Goal: Register for event/course

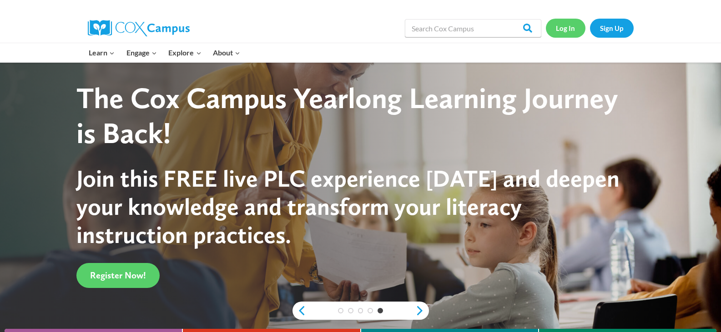
click at [569, 29] on link "Log In" at bounding box center [566, 28] width 40 height 19
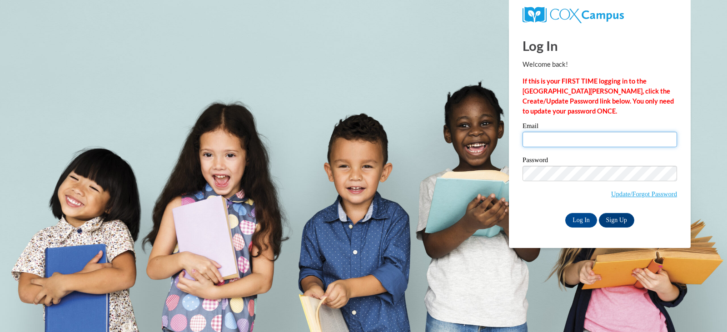
click at [584, 132] on input "Email" at bounding box center [600, 139] width 155 height 15
type input "amartel@waupun.k12.wi.us"
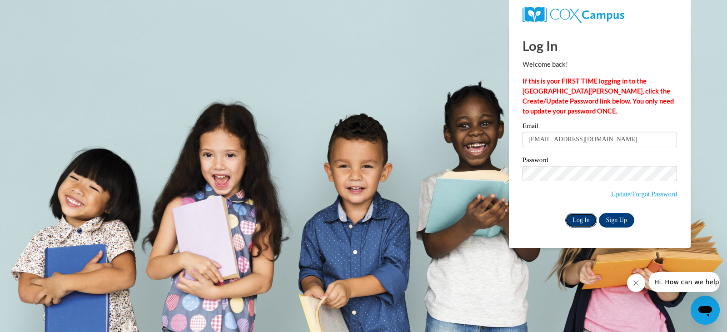
click at [576, 217] on input "Log In" at bounding box center [582, 220] width 32 height 15
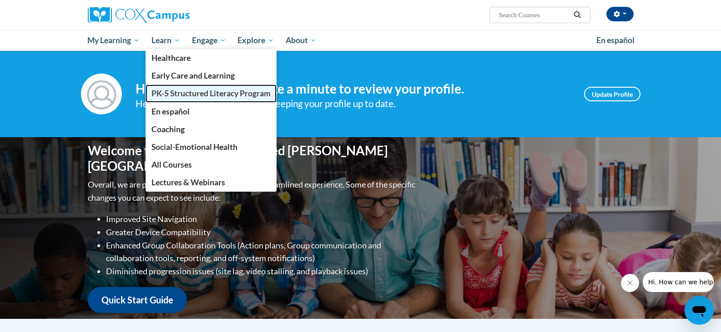
click at [194, 87] on link "PK-5 Structured Literacy Program" at bounding box center [210, 94] width 131 height 18
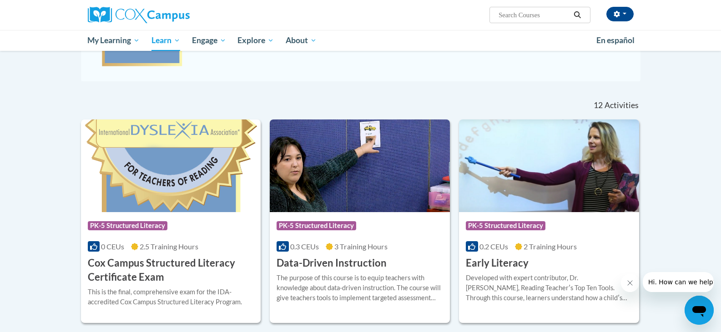
scroll to position [273, 0]
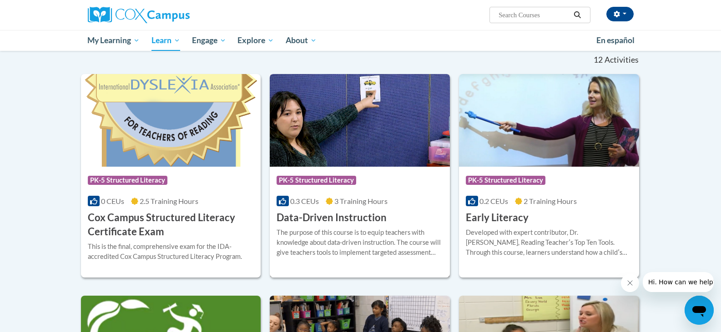
click at [420, 188] on div "Course Category: PK-5 Structured Literacy" at bounding box center [359, 181] width 166 height 20
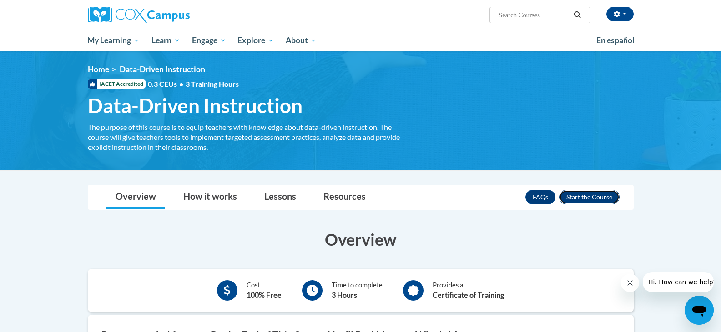
click at [605, 196] on button "Enroll" at bounding box center [589, 197] width 60 height 15
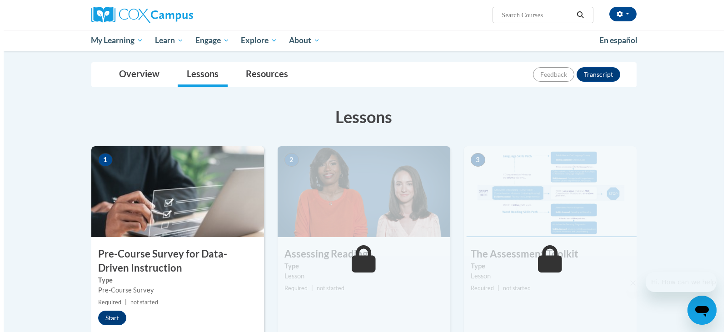
scroll to position [136, 0]
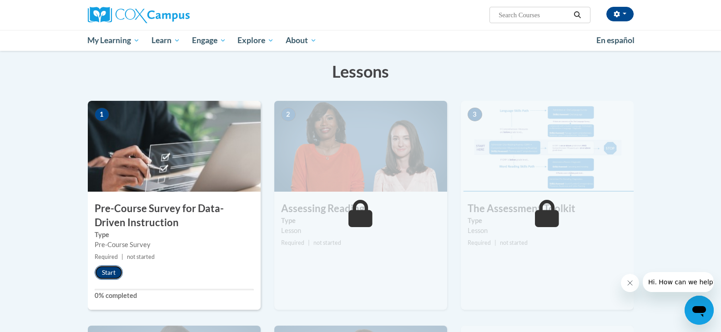
click at [113, 277] on button "Start" at bounding box center [109, 273] width 28 height 15
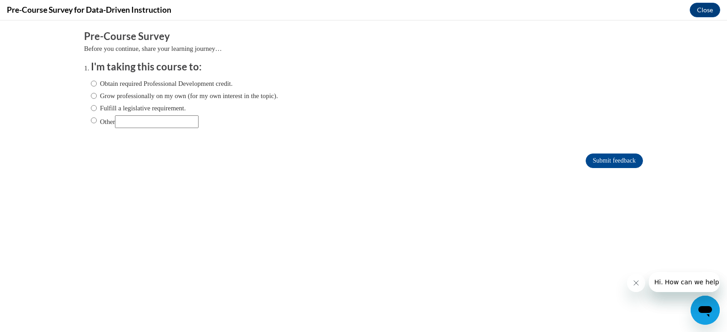
scroll to position [0, 0]
click at [91, 109] on label "Fulfill a legislative requirement." at bounding box center [138, 108] width 95 height 10
click at [91, 109] on input "Fulfill a legislative requirement." at bounding box center [94, 108] width 6 height 10
radio input "true"
click at [620, 158] on input "Submit feedback" at bounding box center [614, 161] width 57 height 15
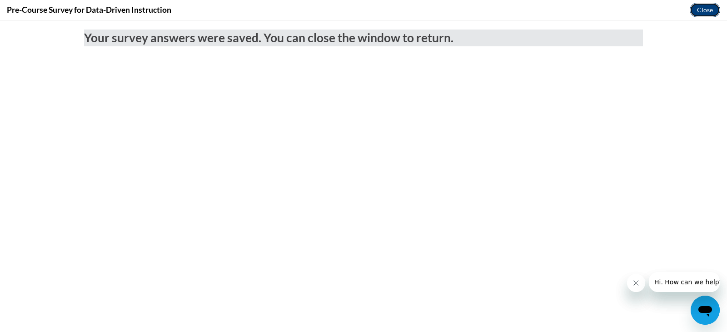
click at [701, 13] on button "Close" at bounding box center [705, 10] width 30 height 15
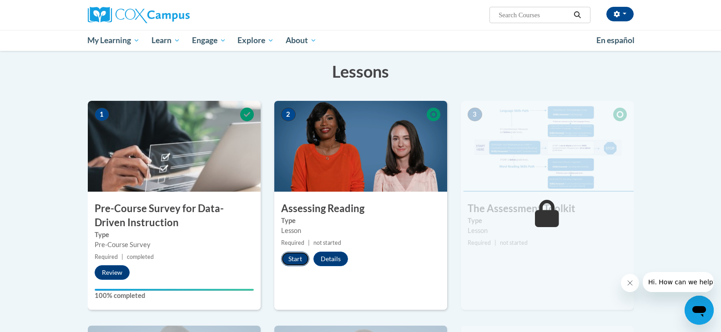
click at [294, 262] on button "Start" at bounding box center [295, 259] width 28 height 15
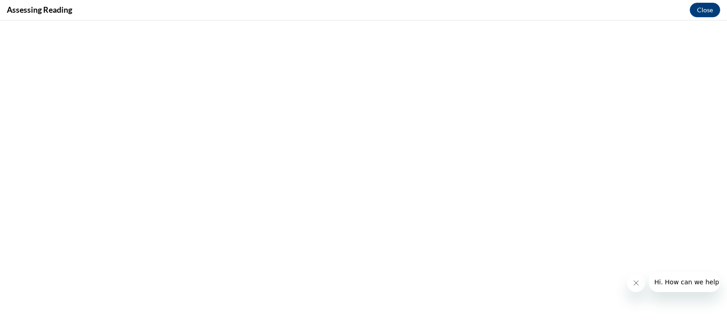
click at [635, 282] on icon "Close message from company" at bounding box center [635, 283] width 7 height 7
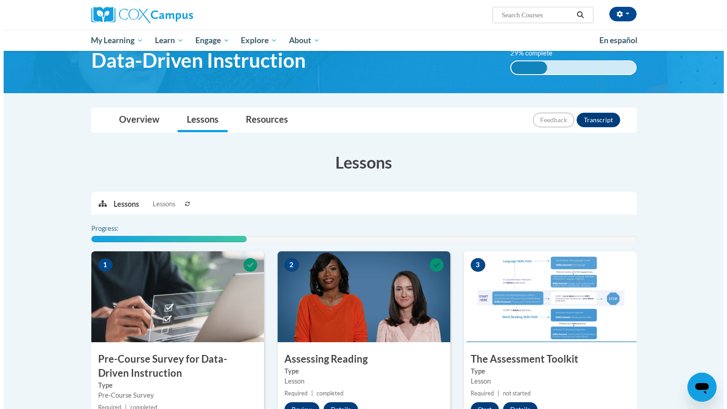
scroll to position [136, 0]
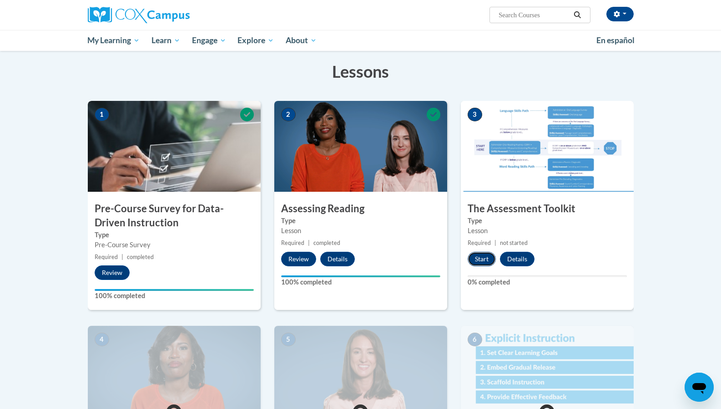
click at [487, 257] on button "Start" at bounding box center [481, 259] width 28 height 15
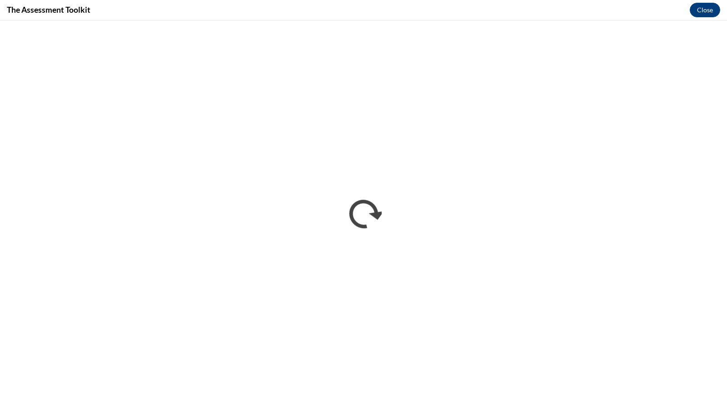
scroll to position [0, 0]
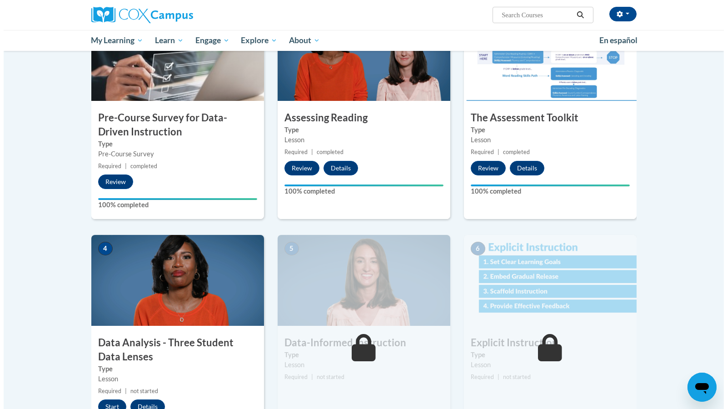
scroll to position [455, 0]
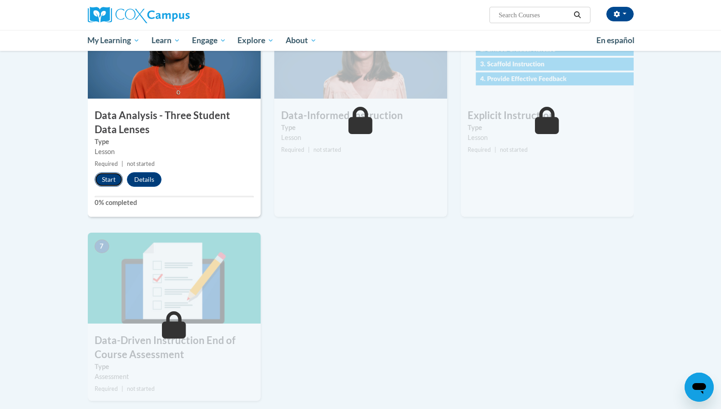
click at [110, 181] on button "Start" at bounding box center [109, 179] width 28 height 15
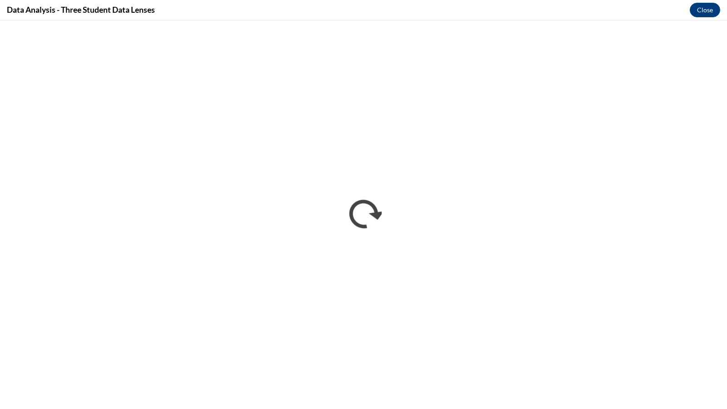
scroll to position [0, 0]
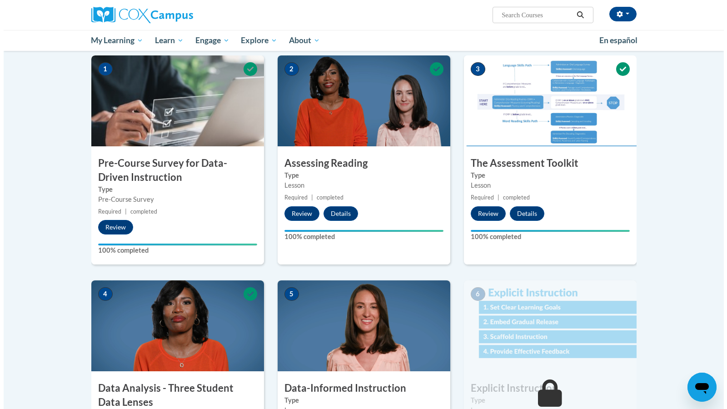
scroll to position [409, 0]
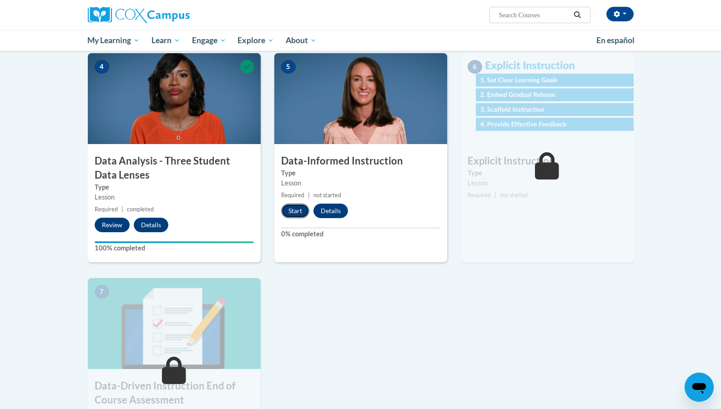
click at [290, 209] on button "Start" at bounding box center [295, 211] width 28 height 15
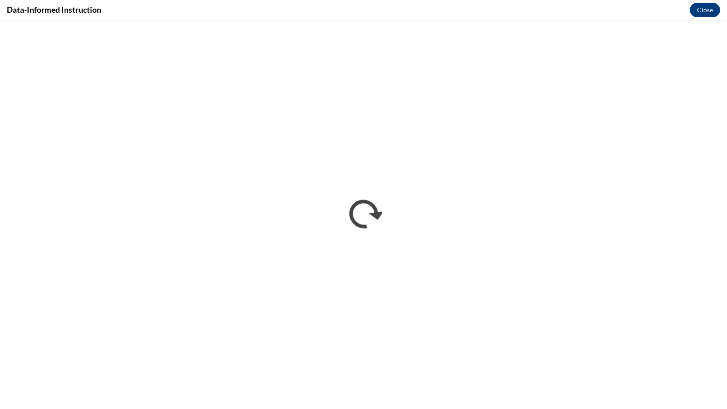
scroll to position [0, 0]
